Goal: Communication & Community: Participate in discussion

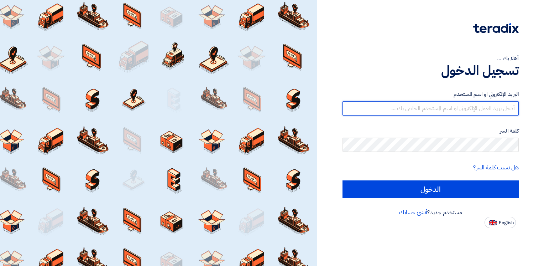
click at [414, 110] on input "text" at bounding box center [431, 108] width 176 height 14
type input "[EMAIL_ADDRESS][DOMAIN_NAME]"
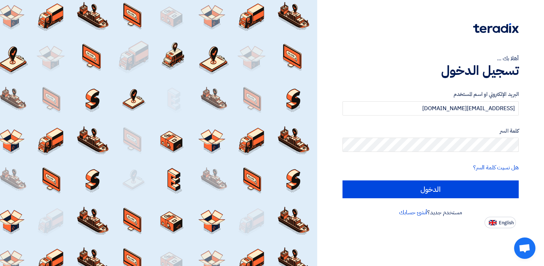
click at [423, 153] on form "البريد الإلكتروني او اسم [PERSON_NAME] [PERSON_NAME][EMAIL_ADDRESS][DOMAIN_NAME…" at bounding box center [431, 144] width 176 height 108
click at [343, 180] on input "الدخول" at bounding box center [431, 189] width 176 height 18
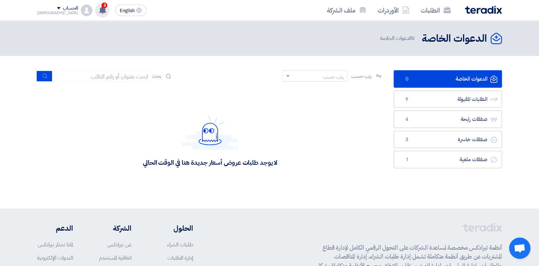
click at [99, 10] on icon at bounding box center [103, 10] width 8 height 8
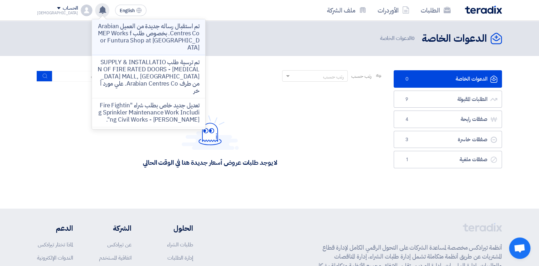
click at [128, 36] on p "تم استقبال رساله جديدة من العميل Arabian Centres Co. بخصوص طلب MEP Works for Fu…" at bounding box center [149, 37] width 102 height 28
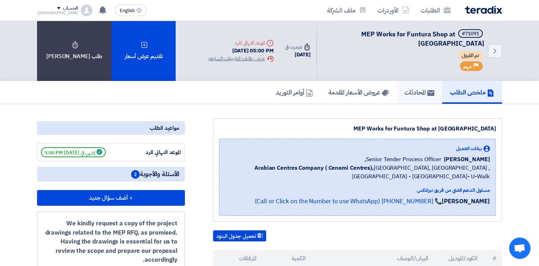
click at [408, 88] on h5 "المحادثات" at bounding box center [419, 92] width 30 height 8
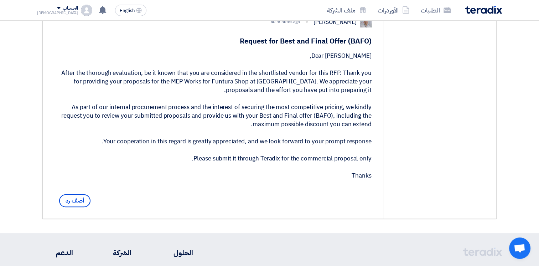
scroll to position [132, 0]
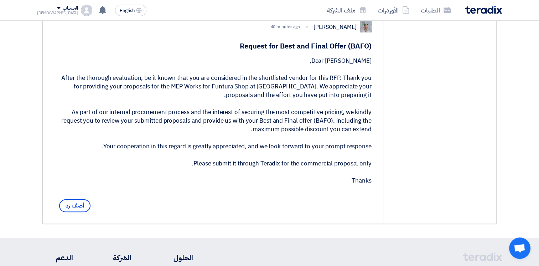
drag, startPoint x: 159, startPoint y: 85, endPoint x: 187, endPoint y: 94, distance: 29.2
drag, startPoint x: 187, startPoint y: 94, endPoint x: 222, endPoint y: 94, distance: 35.3
click at [213, 94] on div "Dear [PERSON_NAME], After the thorough evaluation, be it known that you are con…" at bounding box center [212, 121] width 317 height 128
click at [295, 95] on div "Dear [PERSON_NAME], After the thorough evaluation, be it known that you are con…" at bounding box center [212, 121] width 317 height 128
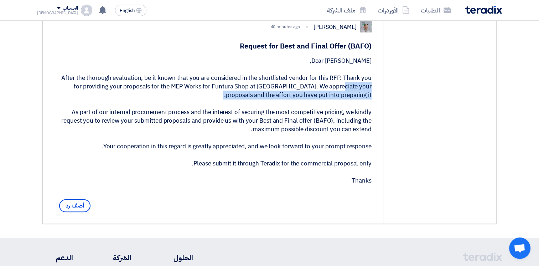
drag, startPoint x: 301, startPoint y: 94, endPoint x: 365, endPoint y: 99, distance: 64.6
click at [365, 99] on div "Dear [PERSON_NAME], After the thorough evaluation, be it known that you are con…" at bounding box center [212, 121] width 317 height 128
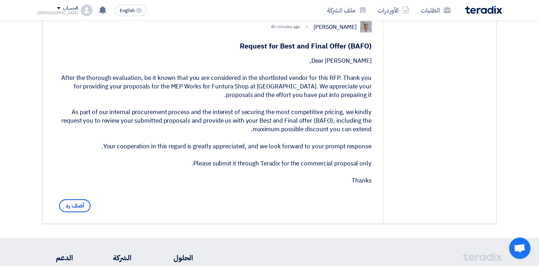
drag, startPoint x: 116, startPoint y: 119, endPoint x: 100, endPoint y: 119, distance: 16.0
click at [116, 119] on div "Dear [PERSON_NAME], After the thorough evaluation, be it known that you are con…" at bounding box center [212, 121] width 317 height 128
drag, startPoint x: 72, startPoint y: 120, endPoint x: 144, endPoint y: 131, distance: 72.7
click at [144, 131] on div "Dear [PERSON_NAME], After the thorough evaluation, be it known that you are con…" at bounding box center [212, 121] width 317 height 128
click at [202, 130] on div "Dear [PERSON_NAME], After the thorough evaluation, be it known that you are con…" at bounding box center [212, 121] width 317 height 128
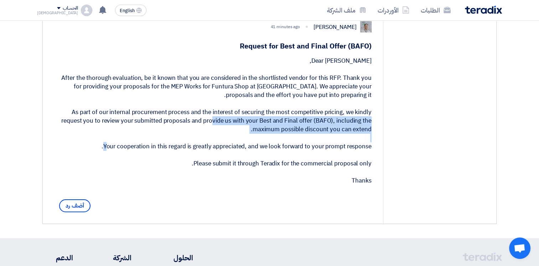
drag, startPoint x: 198, startPoint y: 130, endPoint x: 369, endPoint y: 134, distance: 171.0
click at [369, 134] on div "Dear [PERSON_NAME], After the thorough evaluation, be it known that you are con…" at bounding box center [212, 121] width 317 height 128
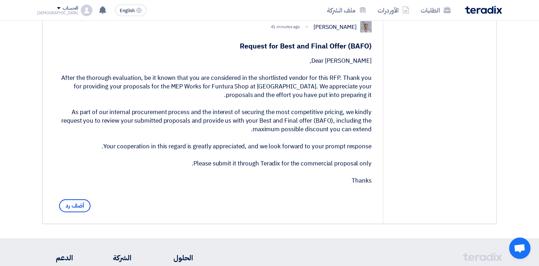
click at [135, 153] on div "Dear [PERSON_NAME], After the thorough evaluation, be it known that you are con…" at bounding box center [212, 121] width 317 height 128
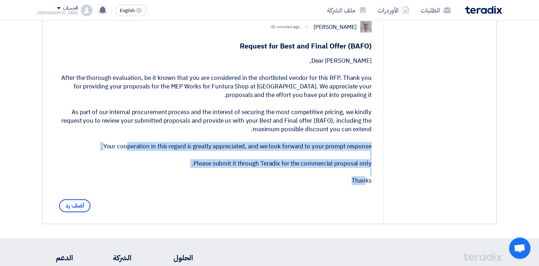
drag, startPoint x: 113, startPoint y: 155, endPoint x: 358, endPoint y: 179, distance: 245.4
click at [358, 179] on div "Dear [PERSON_NAME], After the thorough evaluation, be it known that you are con…" at bounding box center [212, 121] width 317 height 128
drag, startPoint x: 358, startPoint y: 179, endPoint x: 214, endPoint y: 156, distance: 145.7
click at [214, 156] on div "Dear [PERSON_NAME], After the thorough evaluation, be it known that you are con…" at bounding box center [212, 121] width 317 height 128
click at [180, 156] on div "Dear [PERSON_NAME], After the thorough evaluation, be it known that you are con…" at bounding box center [212, 121] width 317 height 128
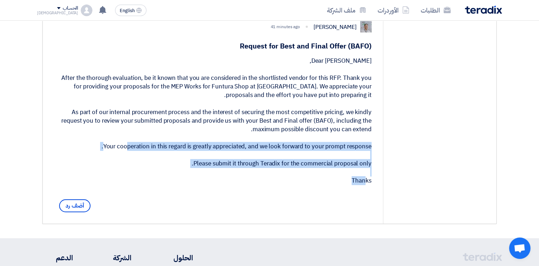
click at [202, 156] on div "Dear [PERSON_NAME], After the thorough evaluation, be it known that you are con…" at bounding box center [212, 121] width 317 height 128
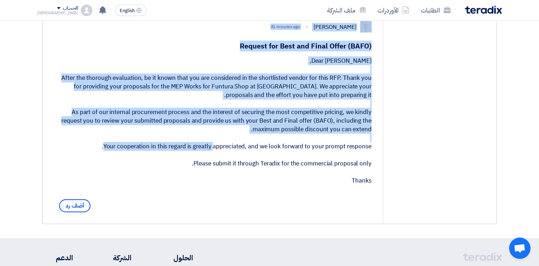
drag, startPoint x: 200, startPoint y: 152, endPoint x: 394, endPoint y: 178, distance: 195.8
click at [395, 178] on div "service المحادثات مع العميل Dowel from [GEOGRAPHIC_DATA] Co. Senior Tender Proc…" at bounding box center [269, 104] width 453 height 237
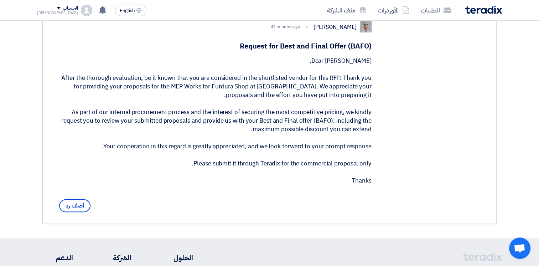
drag, startPoint x: 394, startPoint y: 178, endPoint x: 301, endPoint y: 166, distance: 94.4
click at [301, 166] on div "Dear [PERSON_NAME], After the thorough evaluation, be it known that you are con…" at bounding box center [212, 121] width 317 height 128
click at [252, 163] on div "Dear [PERSON_NAME], After the thorough evaluation, be it known that you are con…" at bounding box center [212, 121] width 317 height 128
drag, startPoint x: 206, startPoint y: 167, endPoint x: 322, endPoint y: 168, distance: 116.4
click at [322, 168] on div "Dear [PERSON_NAME], After the thorough evaluation, be it known that you are con…" at bounding box center [212, 121] width 317 height 128
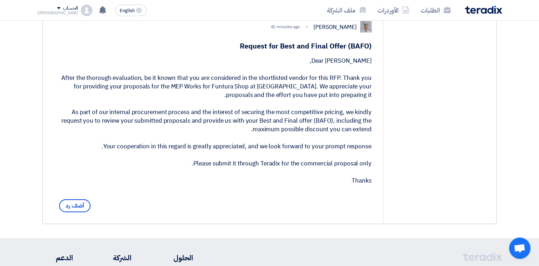
click at [149, 150] on div "Dear [PERSON_NAME], After the thorough evaluation, be it known that you are con…" at bounding box center [212, 121] width 317 height 128
drag, startPoint x: 117, startPoint y: 152, endPoint x: 194, endPoint y: 157, distance: 77.1
drag, startPoint x: 194, startPoint y: 157, endPoint x: 171, endPoint y: 154, distance: 22.6
click at [171, 154] on div "Dear [PERSON_NAME], After the thorough evaluation, be it known that you are con…" at bounding box center [212, 121] width 317 height 128
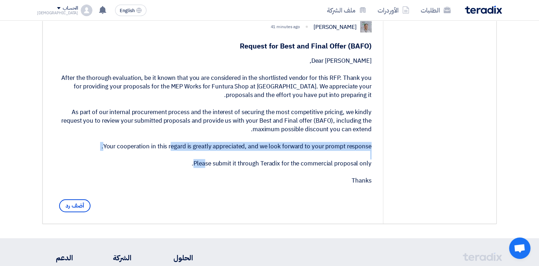
drag, startPoint x: 157, startPoint y: 153, endPoint x: 243, endPoint y: 158, distance: 86.0
click at [243, 158] on div "Dear [PERSON_NAME], After the thorough evaluation, be it known that you are con…" at bounding box center [212, 121] width 317 height 128
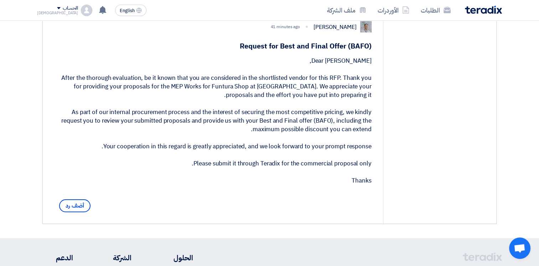
drag, startPoint x: 243, startPoint y: 158, endPoint x: 208, endPoint y: 172, distance: 38.1
click at [208, 172] on div "Dear [PERSON_NAME], After the thorough evaluation, be it known that you are con…" at bounding box center [212, 121] width 317 height 128
drag, startPoint x: 203, startPoint y: 172, endPoint x: 289, endPoint y: 174, distance: 86.2
click at [289, 174] on div "Dear [PERSON_NAME], After the thorough evaluation, be it known that you are con…" at bounding box center [212, 121] width 317 height 128
drag, startPoint x: 289, startPoint y: 174, endPoint x: 228, endPoint y: 166, distance: 61.7
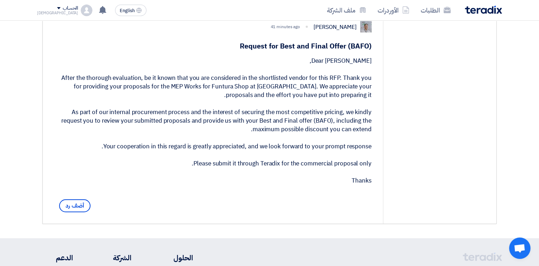
click at [230, 166] on div "Dear [PERSON_NAME], After the thorough evaluation, be it known that you are con…" at bounding box center [212, 121] width 317 height 128
drag, startPoint x: 214, startPoint y: 168, endPoint x: 336, endPoint y: 173, distance: 121.9
click at [336, 173] on div "Dear [PERSON_NAME], After the thorough evaluation, be it known that you are con…" at bounding box center [212, 121] width 317 height 128
